Goal: Check status: Check status

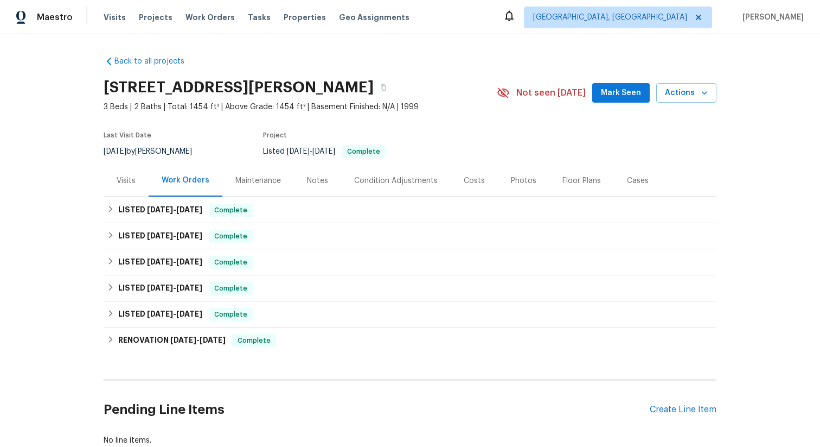
click at [129, 187] on div "Visits" at bounding box center [126, 180] width 45 height 32
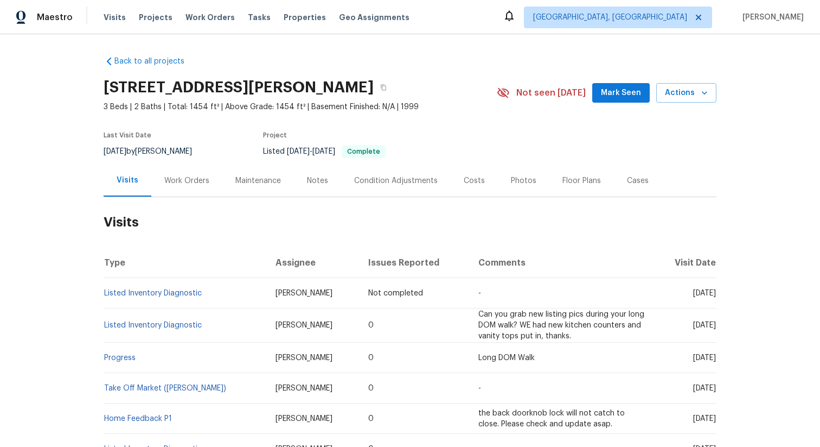
click at [177, 187] on div "Work Orders" at bounding box center [186, 180] width 71 height 32
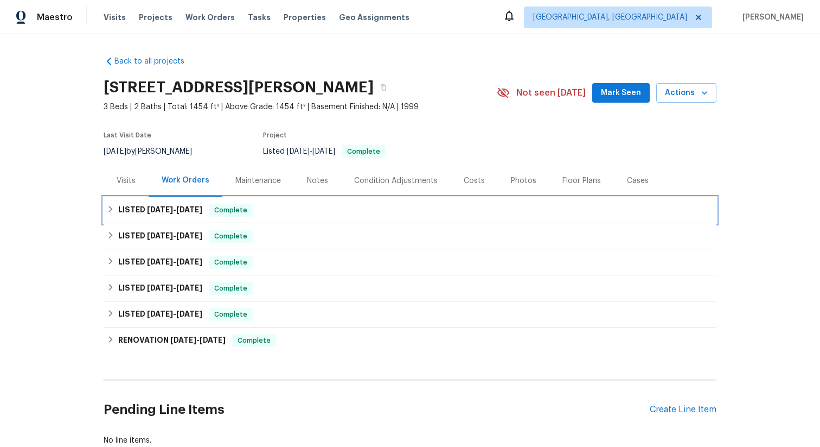
click at [166, 207] on span "[DATE]" at bounding box center [160, 210] width 26 height 8
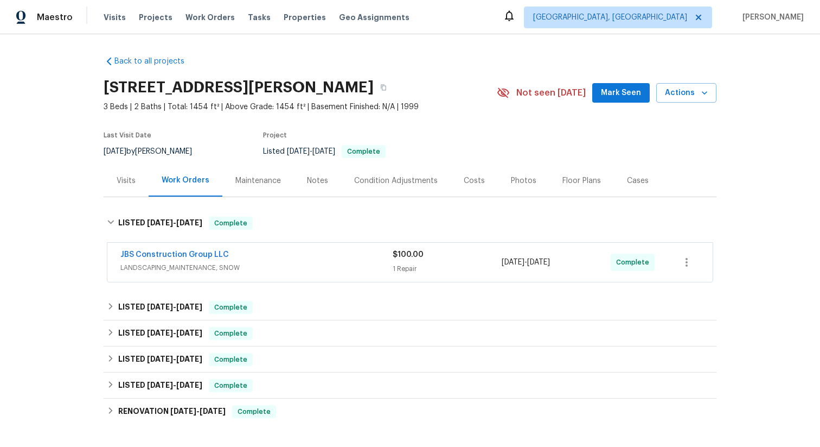
click at [262, 259] on div "JBS Construction Group LLC" at bounding box center [256, 255] width 272 height 13
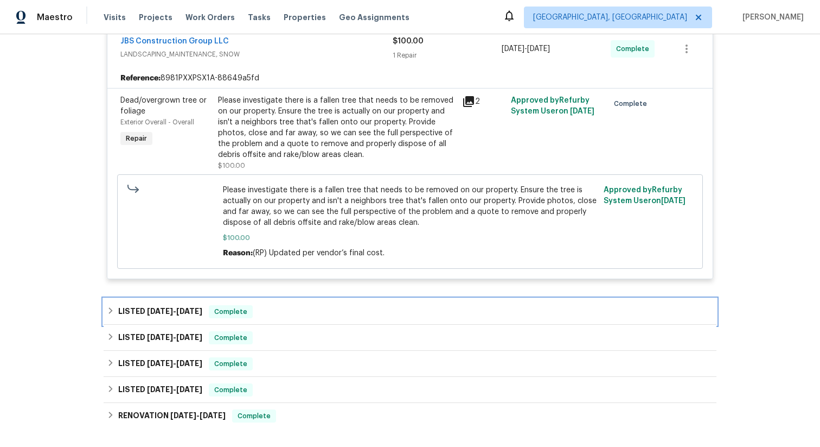
click at [240, 303] on div "LISTED [DATE] - [DATE] Complete" at bounding box center [410, 311] width 613 height 26
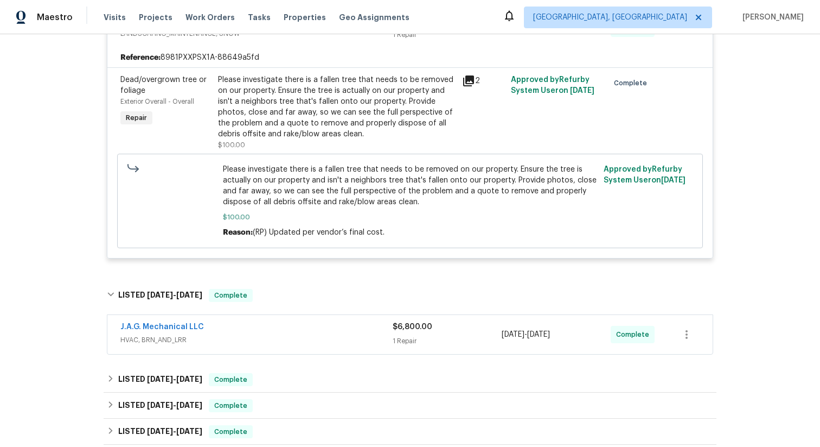
click at [271, 322] on div "J.A.G. Mechanical LLC" at bounding box center [256, 327] width 272 height 13
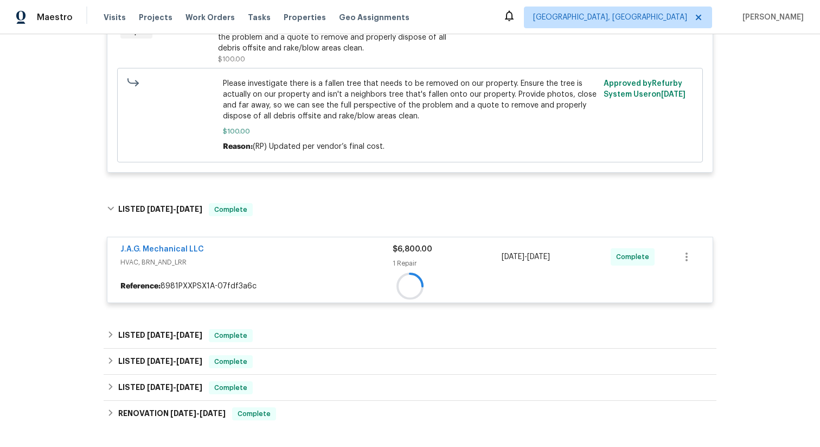
scroll to position [471, 0]
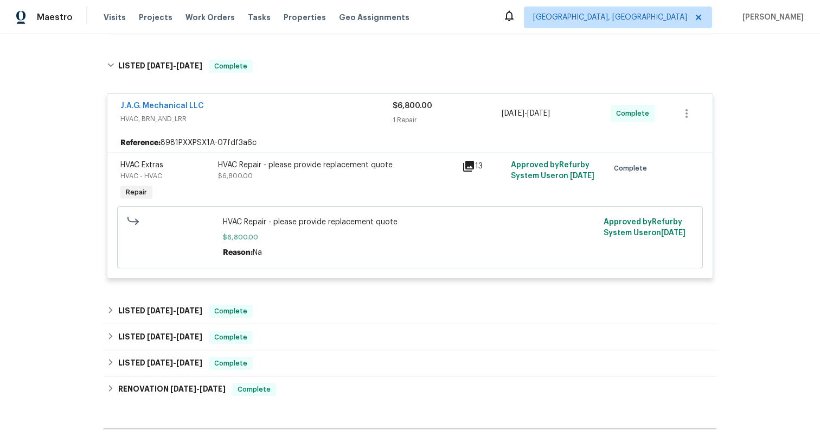
click at [470, 164] on icon at bounding box center [468, 166] width 13 height 13
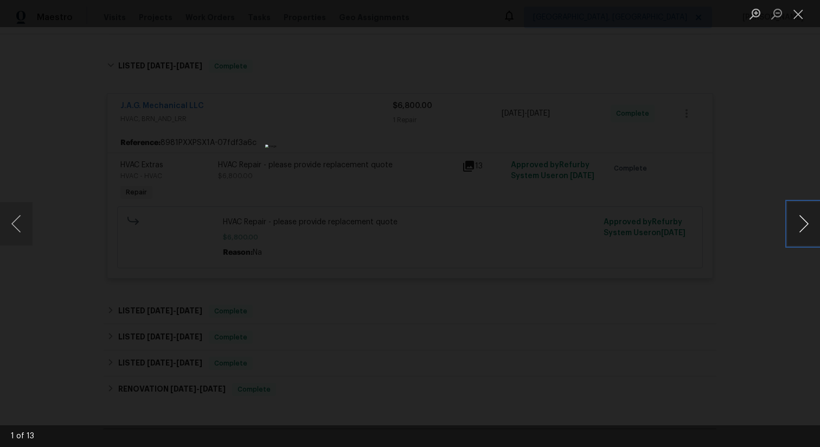
click at [807, 239] on button "Next image" at bounding box center [804, 223] width 33 height 43
